Goal: Navigation & Orientation: Understand site structure

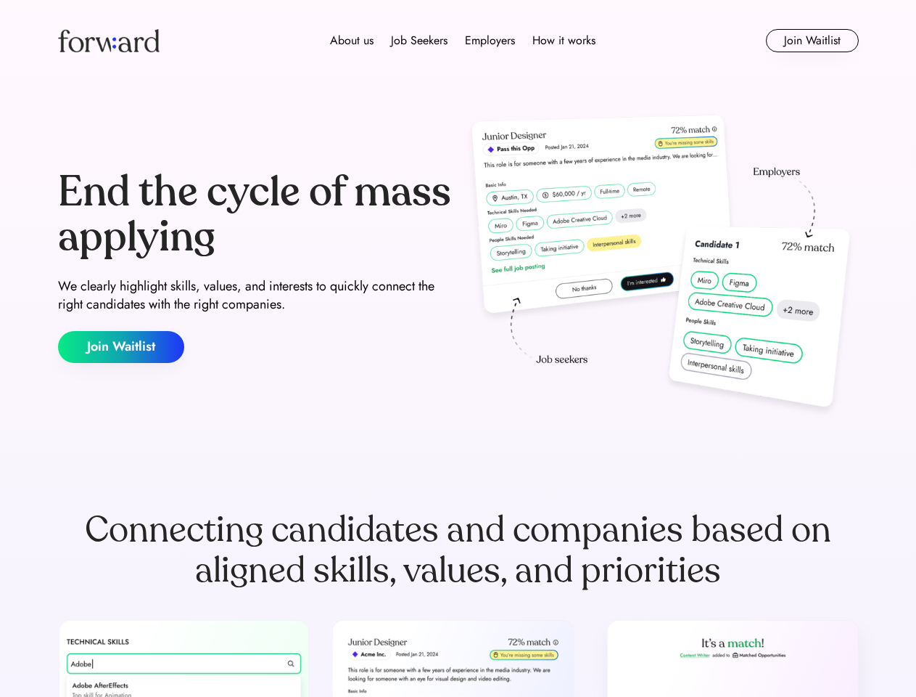
click at [458, 348] on div "End the cycle of mass applying We clearly highlight skills, values, and interes…" at bounding box center [458, 266] width 801 height 312
click at [459, 41] on div "About us Job Seekers Employers How it works" at bounding box center [463, 40] width 572 height 17
click at [109, 41] on img at bounding box center [109, 40] width 102 height 23
click at [463, 41] on div "About us Job Seekers Employers How it works" at bounding box center [463, 40] width 572 height 17
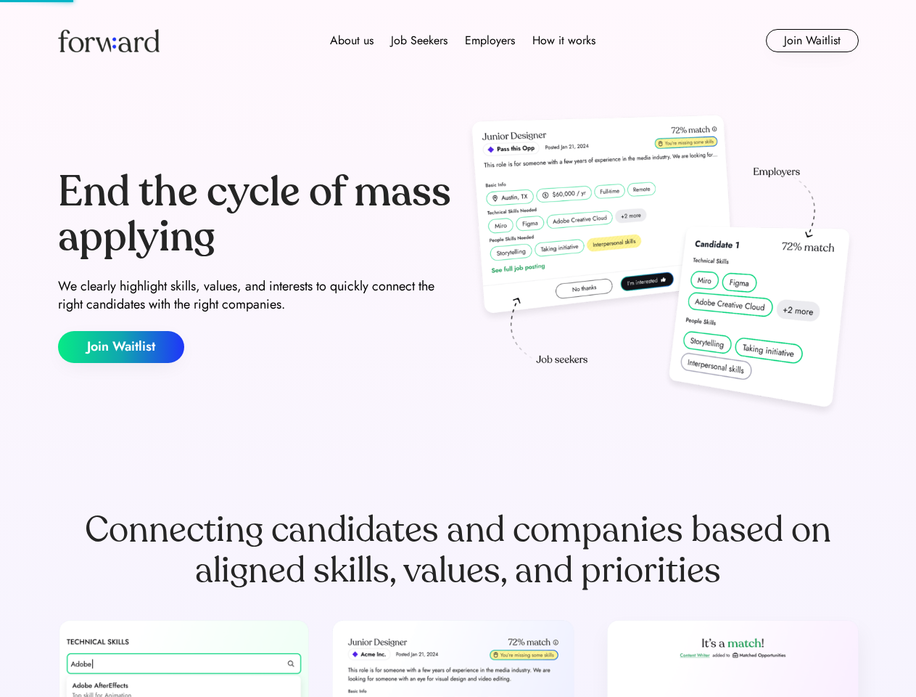
click at [352, 41] on div "About us" at bounding box center [352, 40] width 44 height 17
click at [419, 41] on div "Job Seekers" at bounding box center [419, 40] width 57 height 17
click at [490, 41] on div "Employers" at bounding box center [490, 40] width 50 height 17
click at [563, 41] on div "How it works" at bounding box center [564, 40] width 63 height 17
click at [812, 41] on button "Join Waitlist" at bounding box center [812, 40] width 93 height 23
